Goal: Information Seeking & Learning: Understand process/instructions

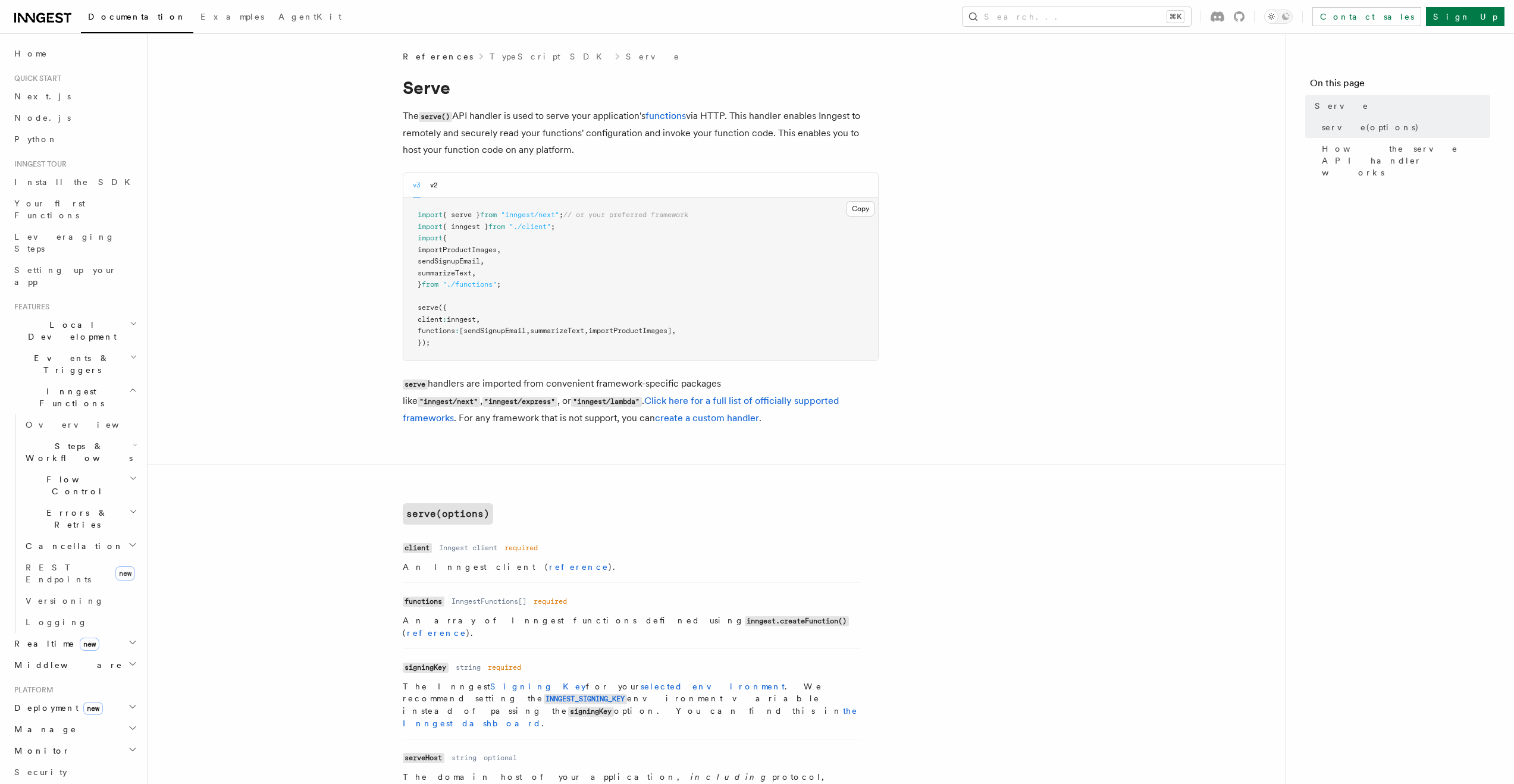
scroll to position [3, 0]
click at [655, 422] on link "create a custom handler" at bounding box center [707, 416] width 105 height 11
click at [660, 421] on link "create a custom handler" at bounding box center [707, 416] width 105 height 11
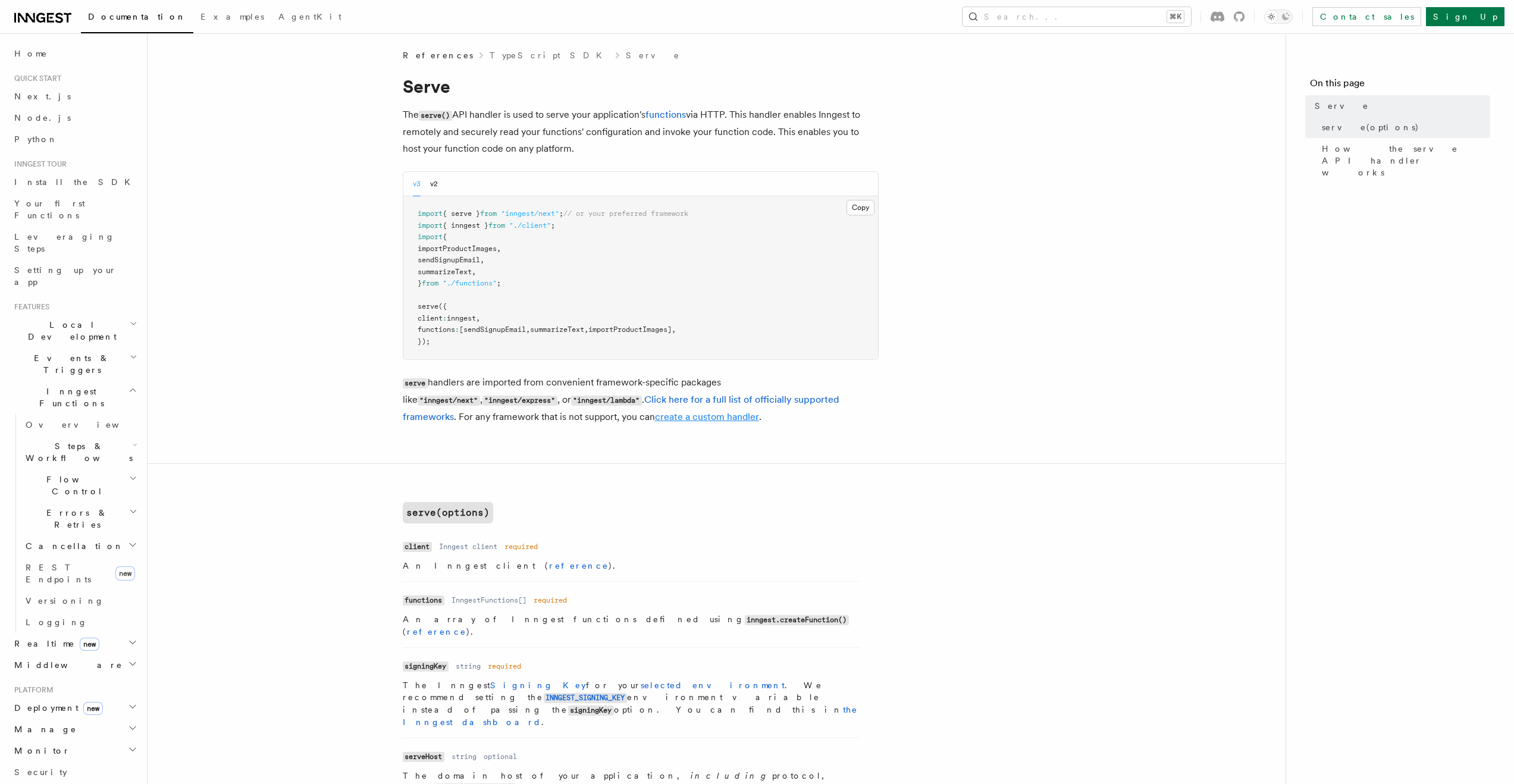
click at [660, 421] on link "create a custom handler" at bounding box center [707, 416] width 105 height 11
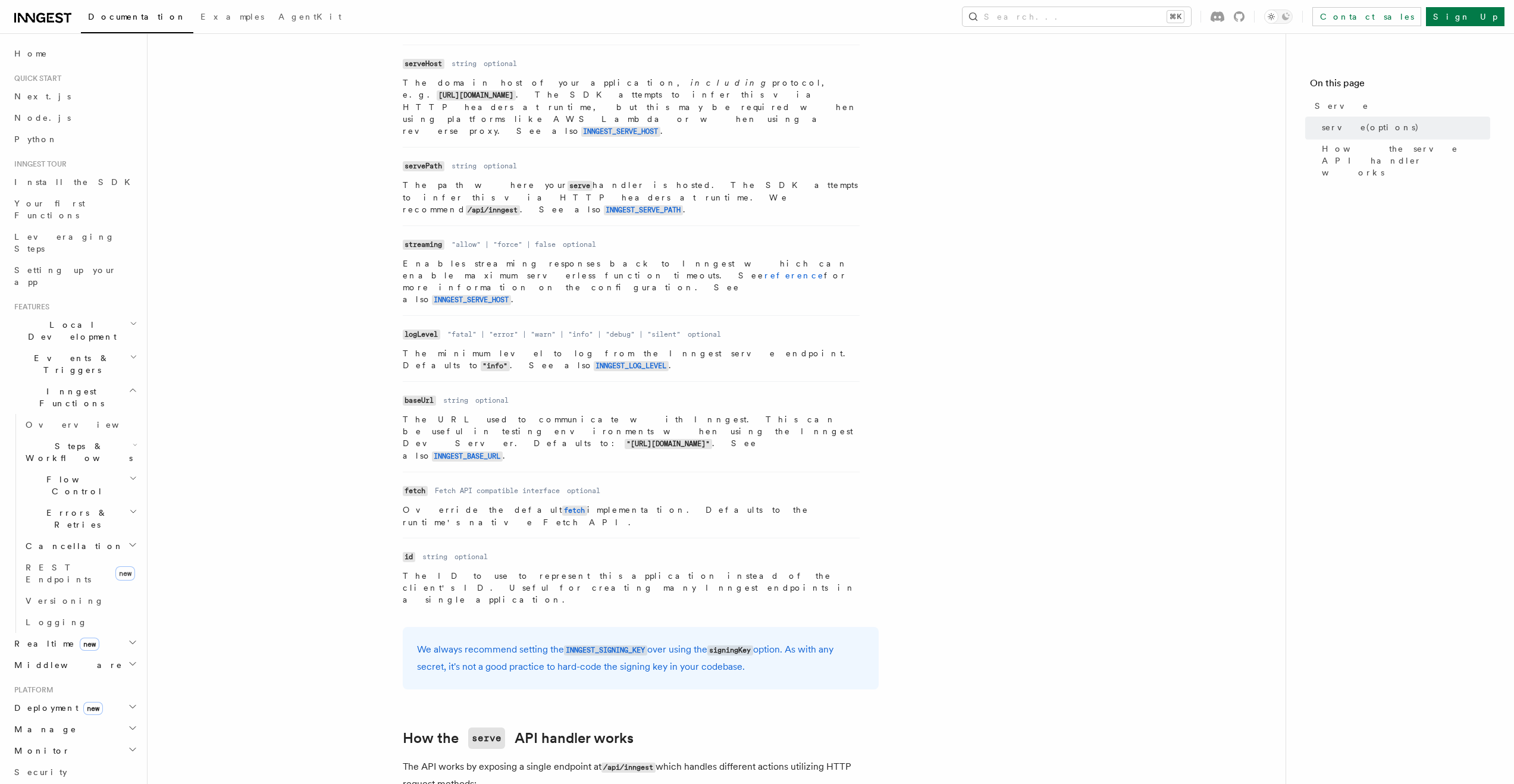
scroll to position [858, 0]
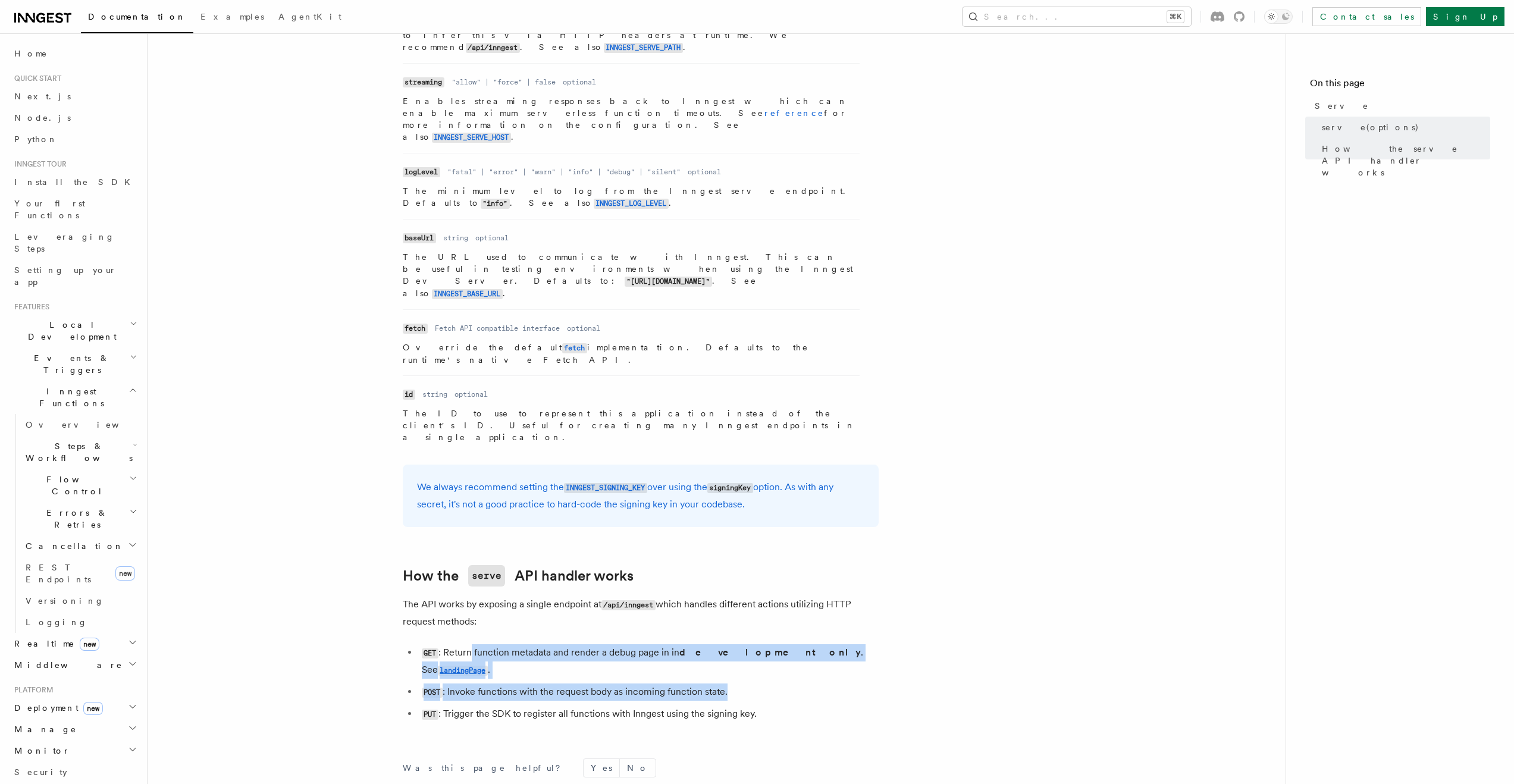
drag, startPoint x: 472, startPoint y: 498, endPoint x: 796, endPoint y: 515, distance: 324.4
click at [796, 644] on ul "GET : Return function metadata and render a debug page in in development only .…" at bounding box center [640, 683] width 476 height 79
click at [691, 646] on strong "development only" at bounding box center [770, 652] width 181 height 11
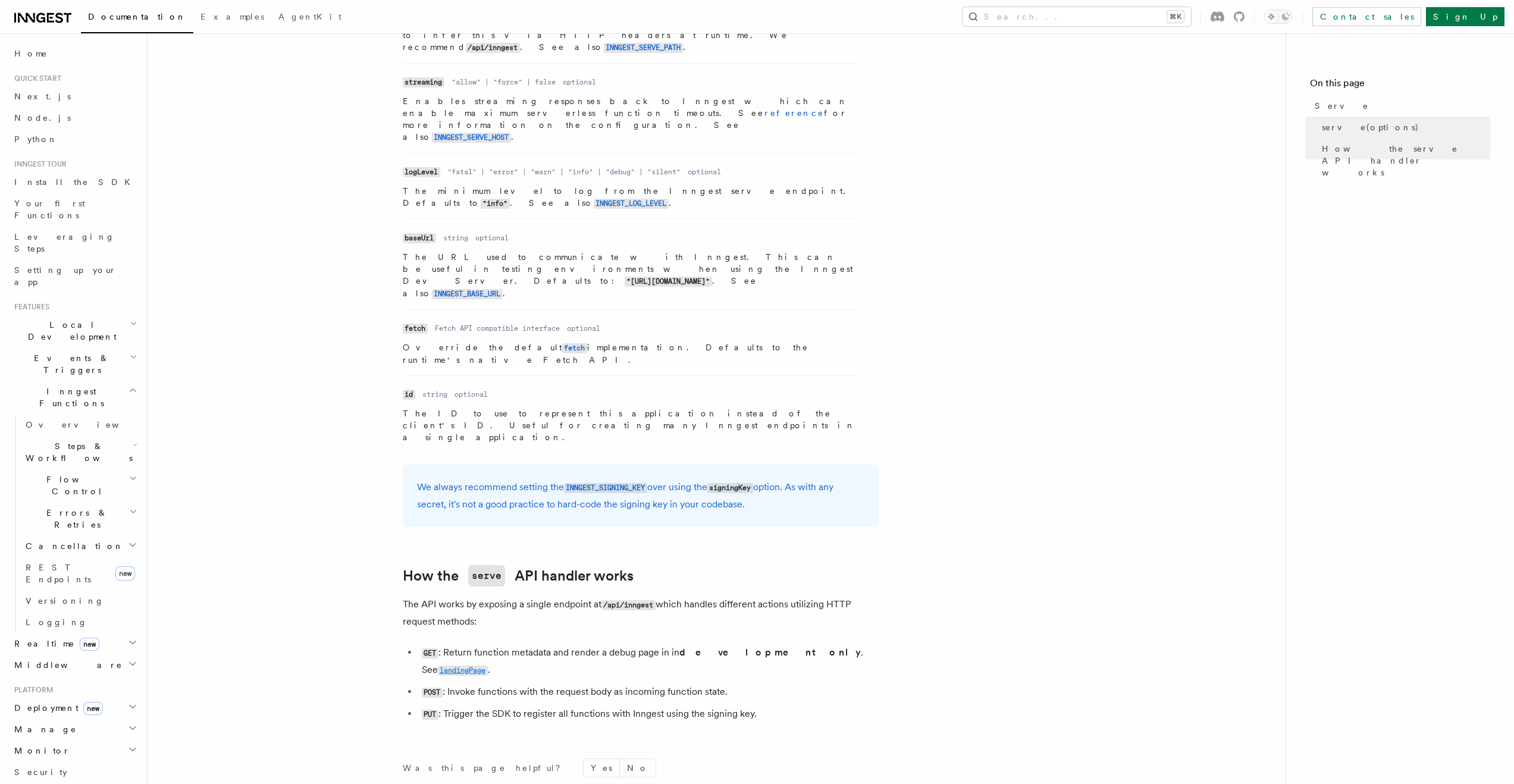
click at [487, 666] on code "landingPage" at bounding box center [462, 670] width 50 height 10
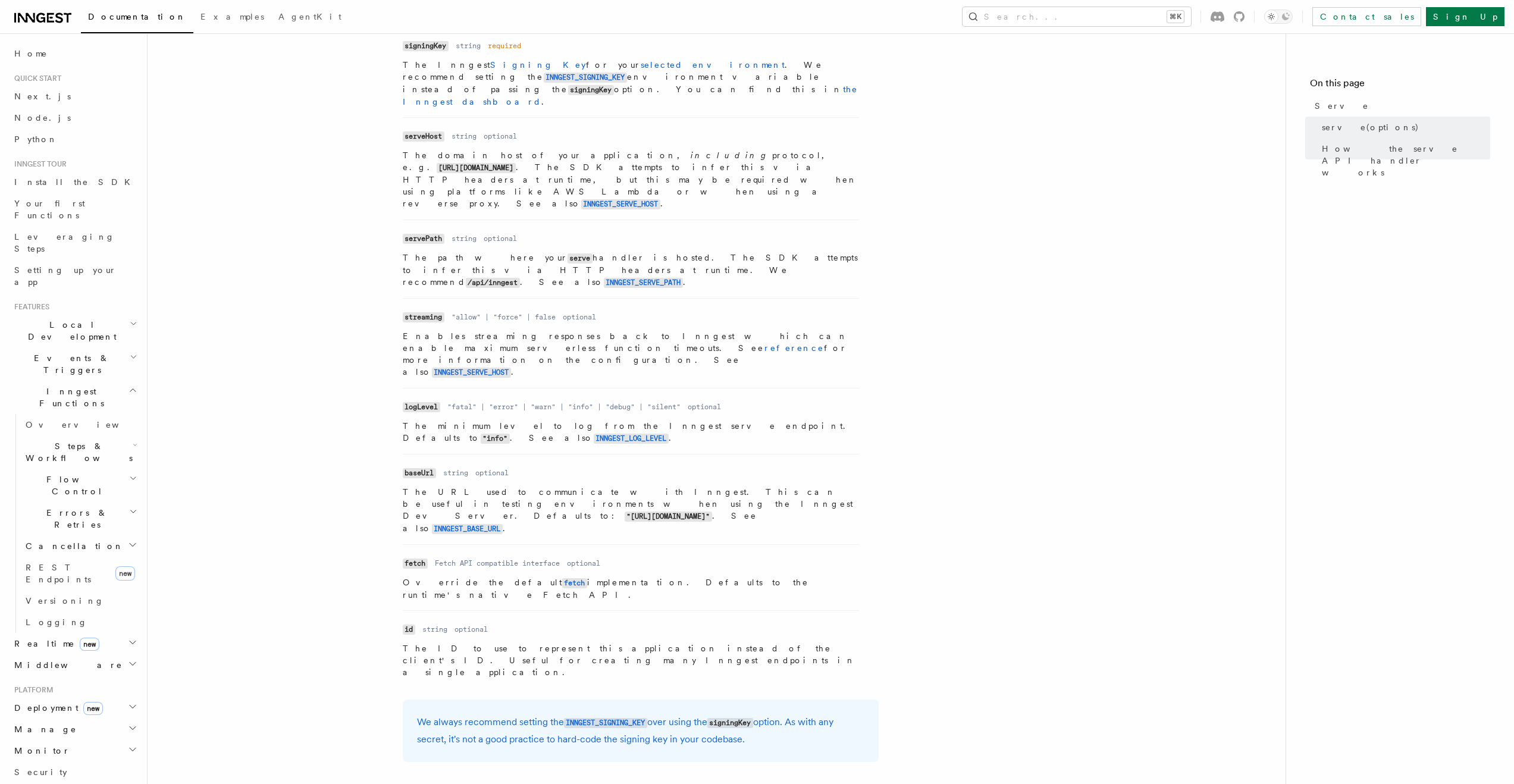
scroll to position [858, 0]
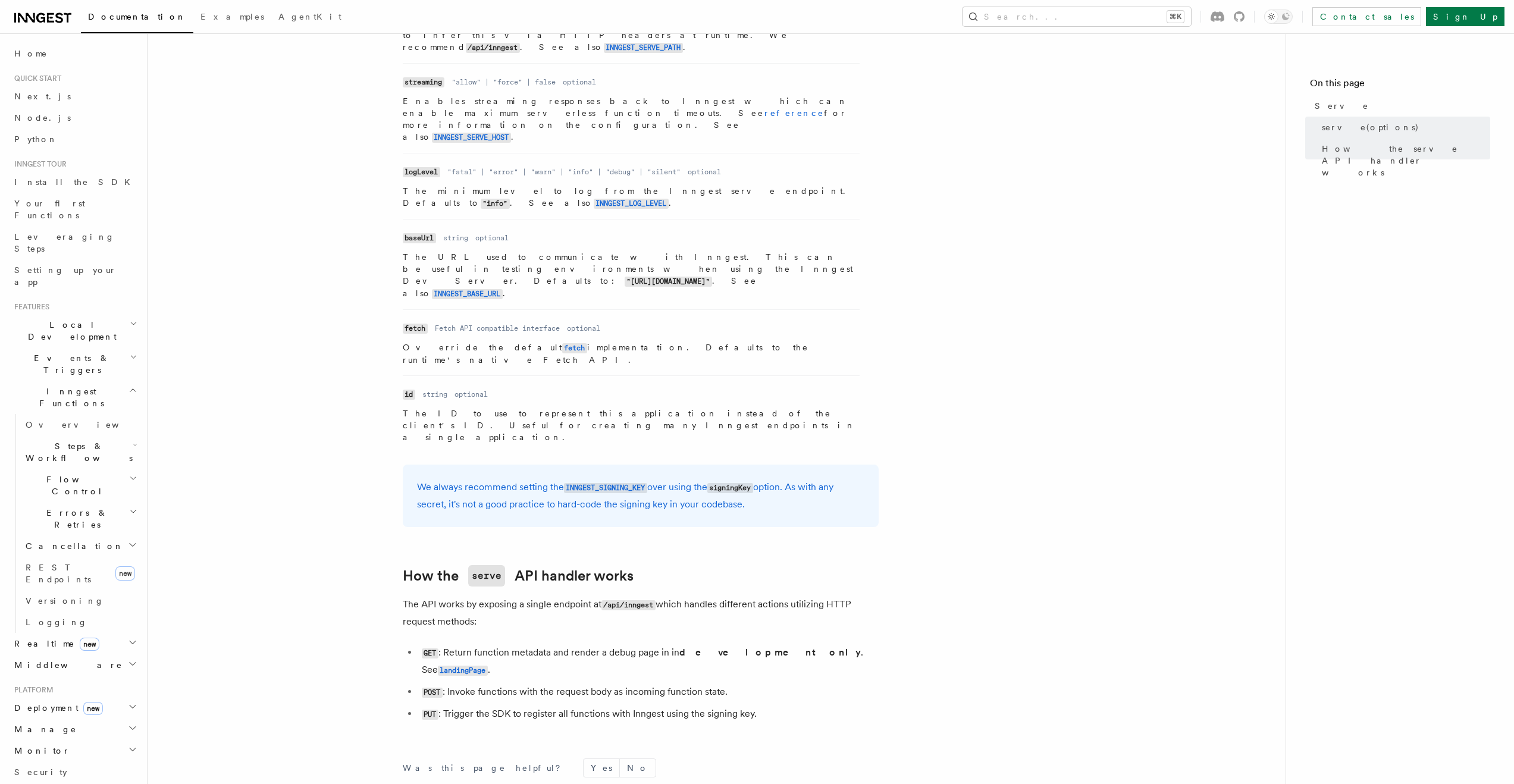
drag, startPoint x: 755, startPoint y: 547, endPoint x: 429, endPoint y: 361, distance: 375.3
click at [429, 361] on article "References TypeScript SDK Serve Serve The serve() API handler is used to serve …" at bounding box center [716, 75] width 1100 height 1762
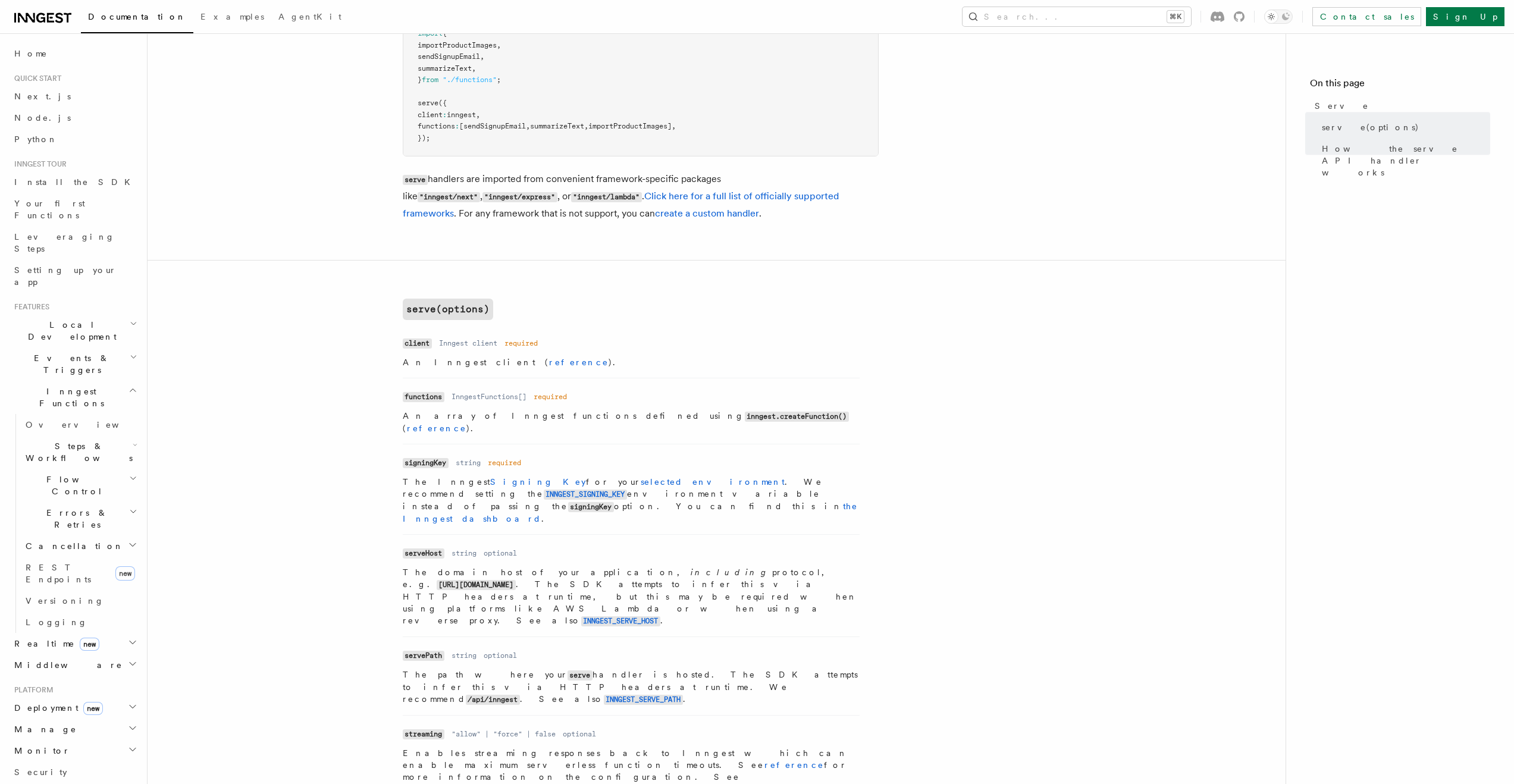
scroll to position [0, 0]
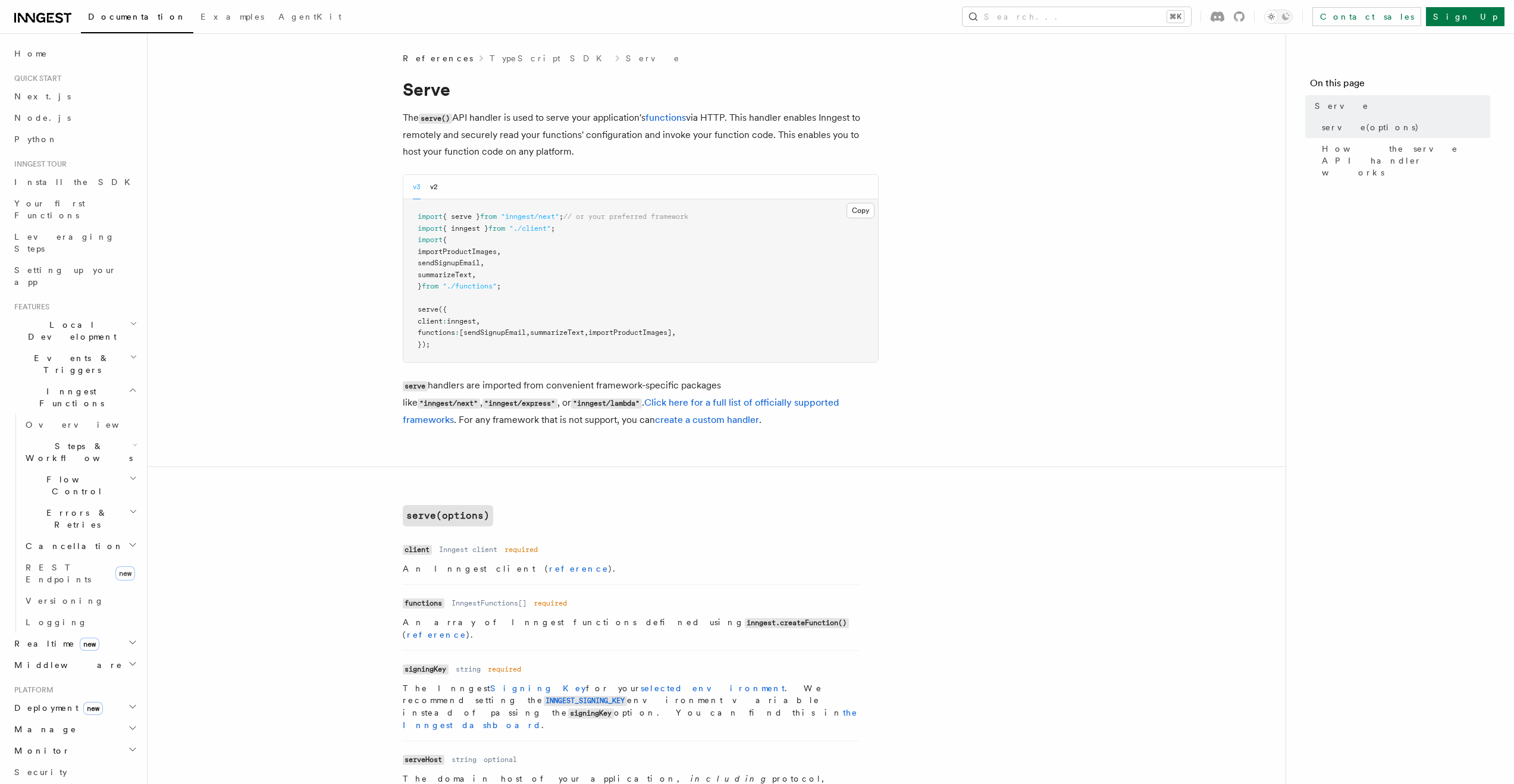
click at [614, 234] on pre "import { serve } from "inngest/next" ; // or your preferred framework import { …" at bounding box center [640, 280] width 474 height 163
click at [434, 190] on button "v2" at bounding box center [434, 187] width 7 height 24
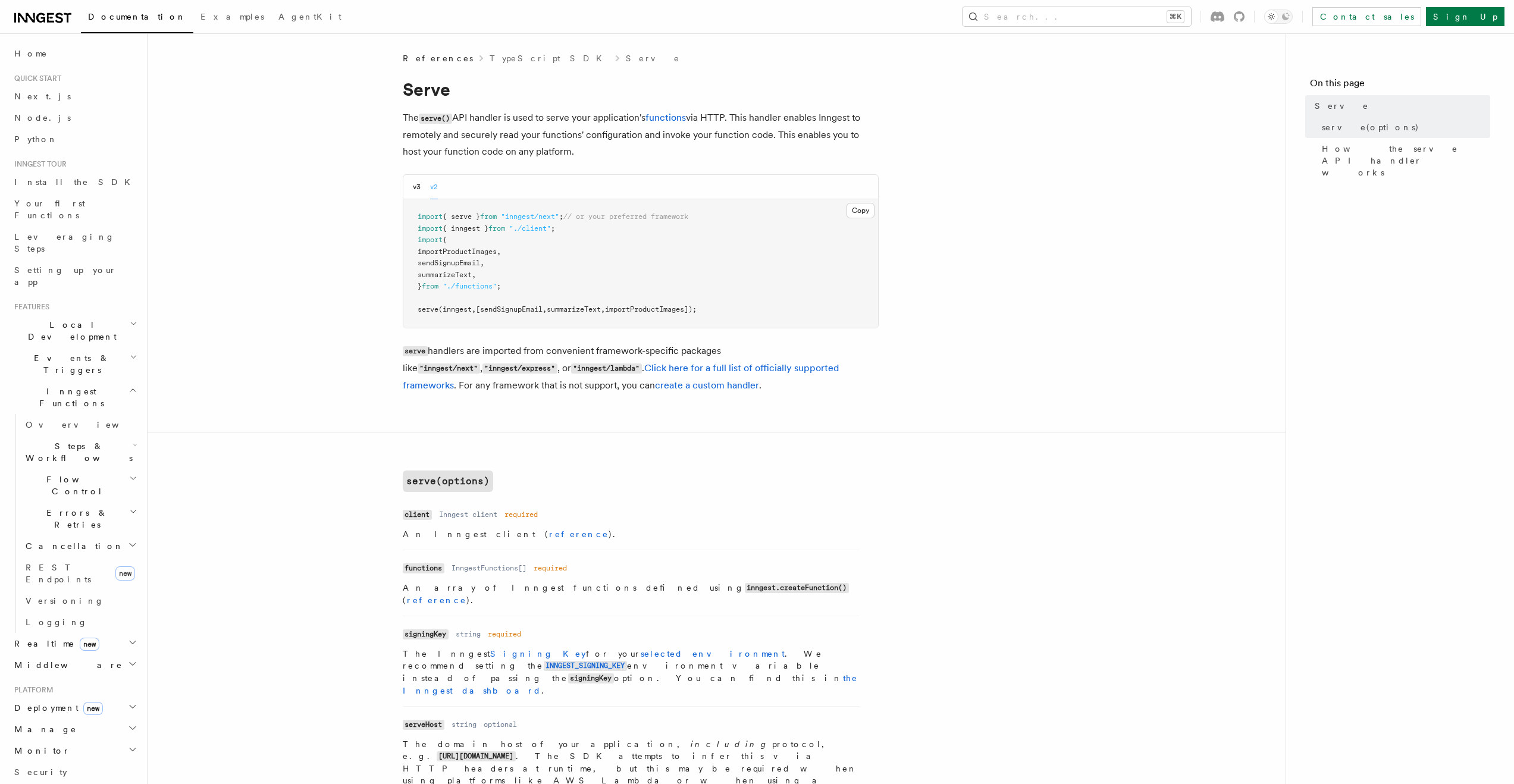
click at [413, 185] on button "v3" at bounding box center [416, 187] width 7 height 24
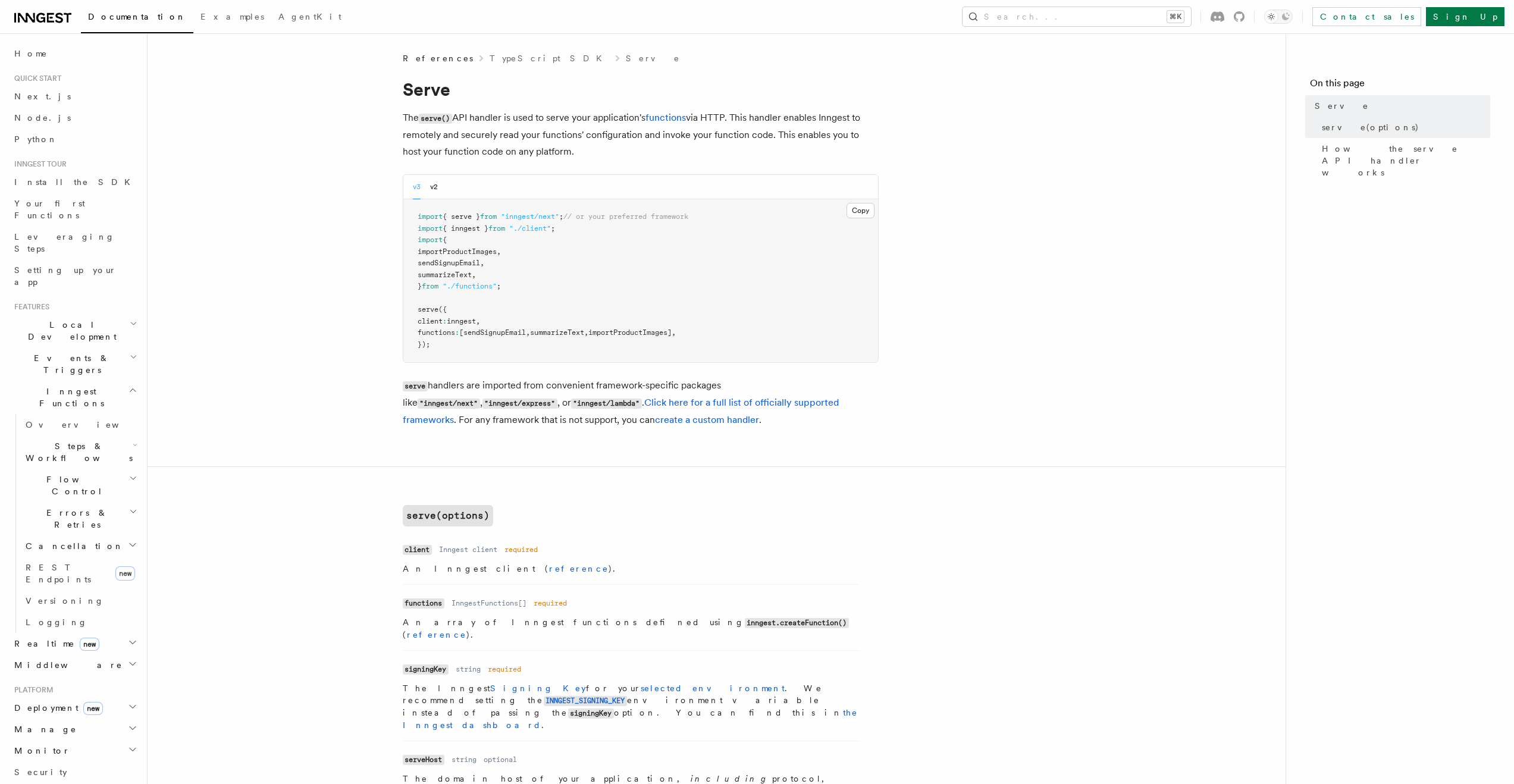
click at [440, 185] on div "v3 v2" at bounding box center [640, 187] width 474 height 24
click at [428, 189] on div "v3 v2" at bounding box center [425, 187] width 25 height 24
click at [431, 184] on button "v2" at bounding box center [434, 187] width 7 height 24
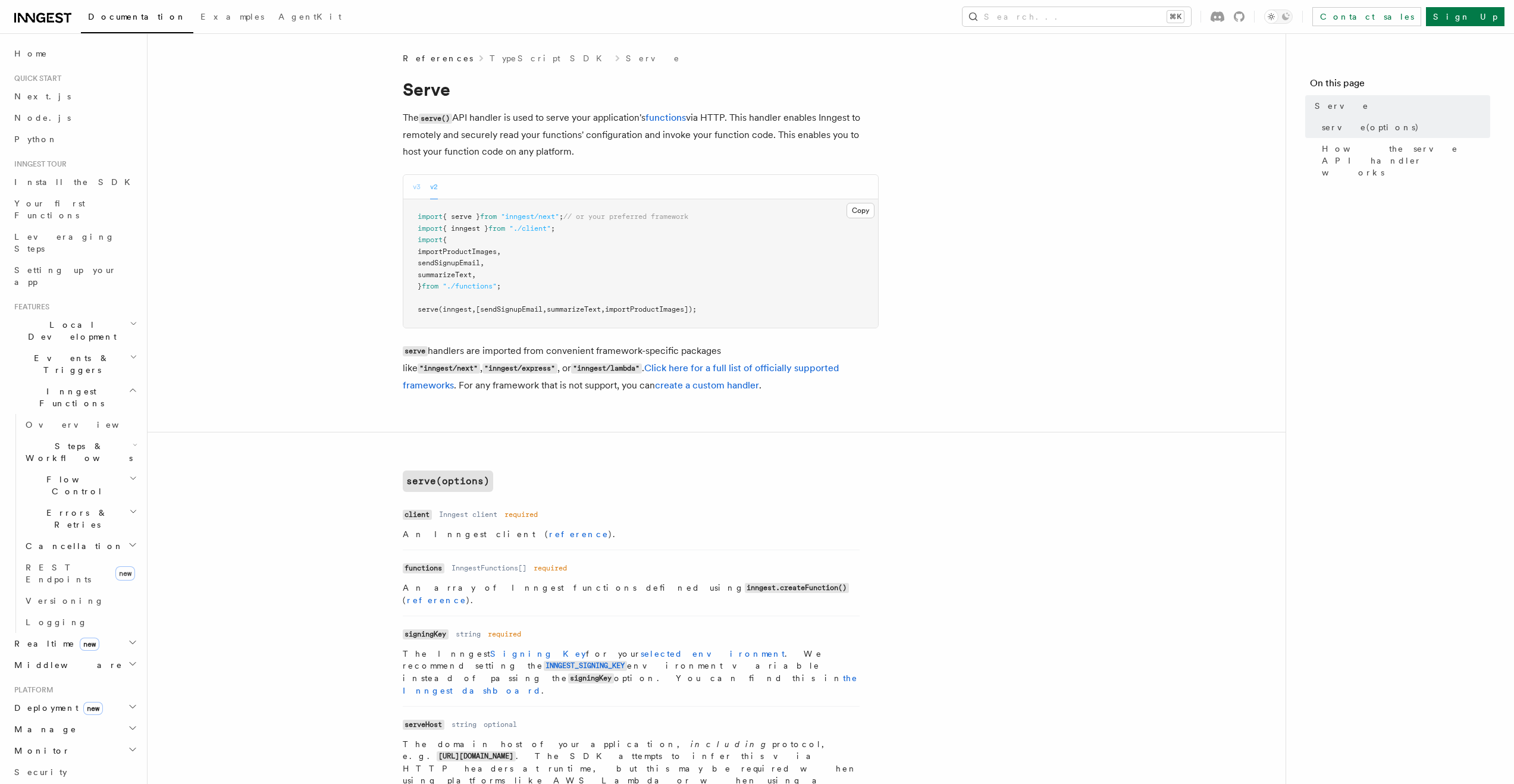
click at [415, 186] on button "v3" at bounding box center [416, 187] width 7 height 24
